Goal: Task Accomplishment & Management: Complete application form

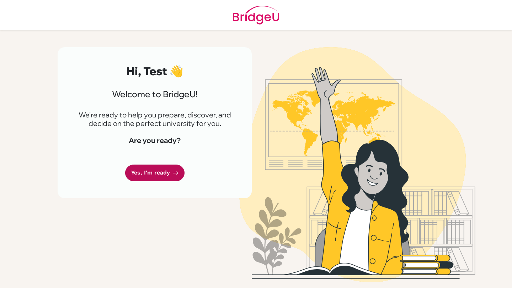
click at [160, 176] on link "Yes, I'm ready" at bounding box center [154, 173] width 59 height 17
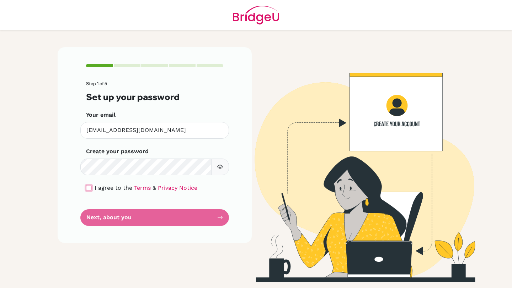
click at [86, 185] on input "checkbox" at bounding box center [89, 188] width 6 height 6
checkbox input "true"
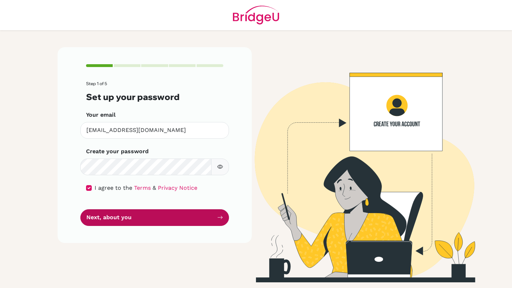
click at [140, 221] on button "Next, about you" at bounding box center [154, 218] width 148 height 17
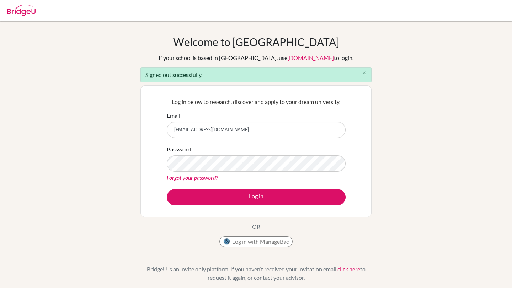
type input "dul@nhs.edu.mn"
click at [167, 189] on button "Log in" at bounding box center [256, 197] width 179 height 16
